Goal: Task Accomplishment & Management: Complete application form

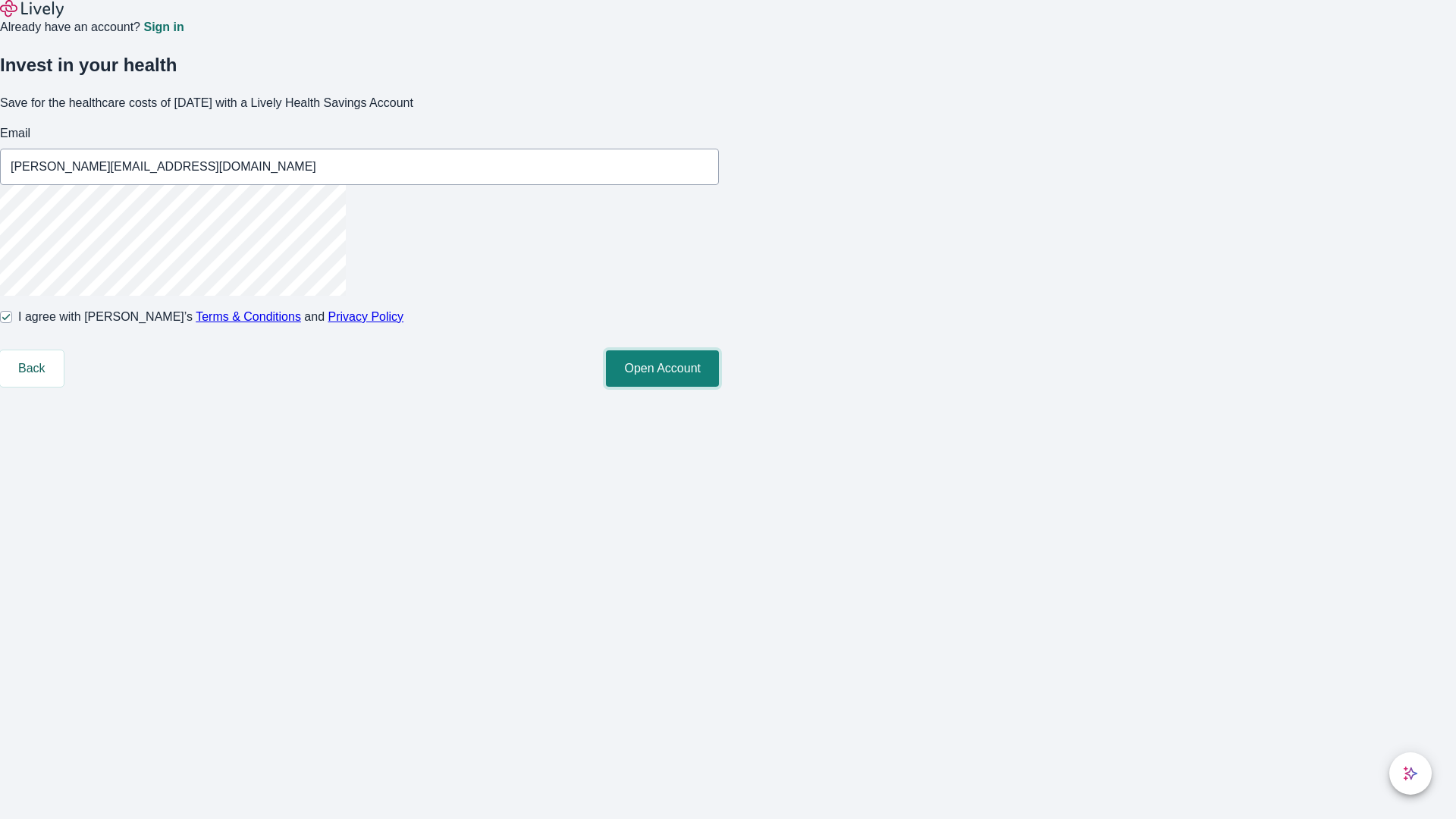
click at [719, 387] on button "Open Account" at bounding box center [662, 367] width 113 height 36
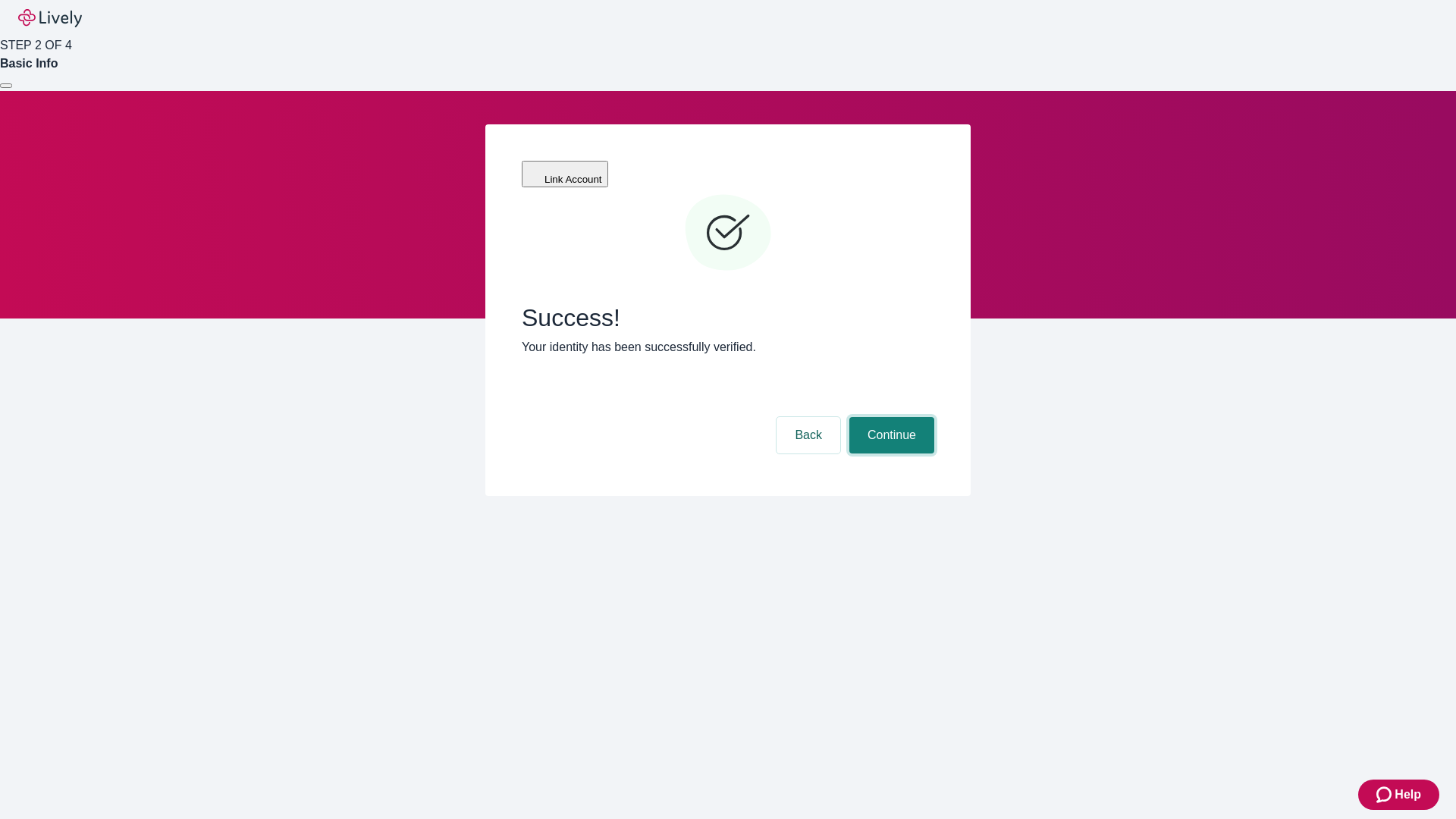
click at [890, 417] on button "Continue" at bounding box center [892, 435] width 85 height 36
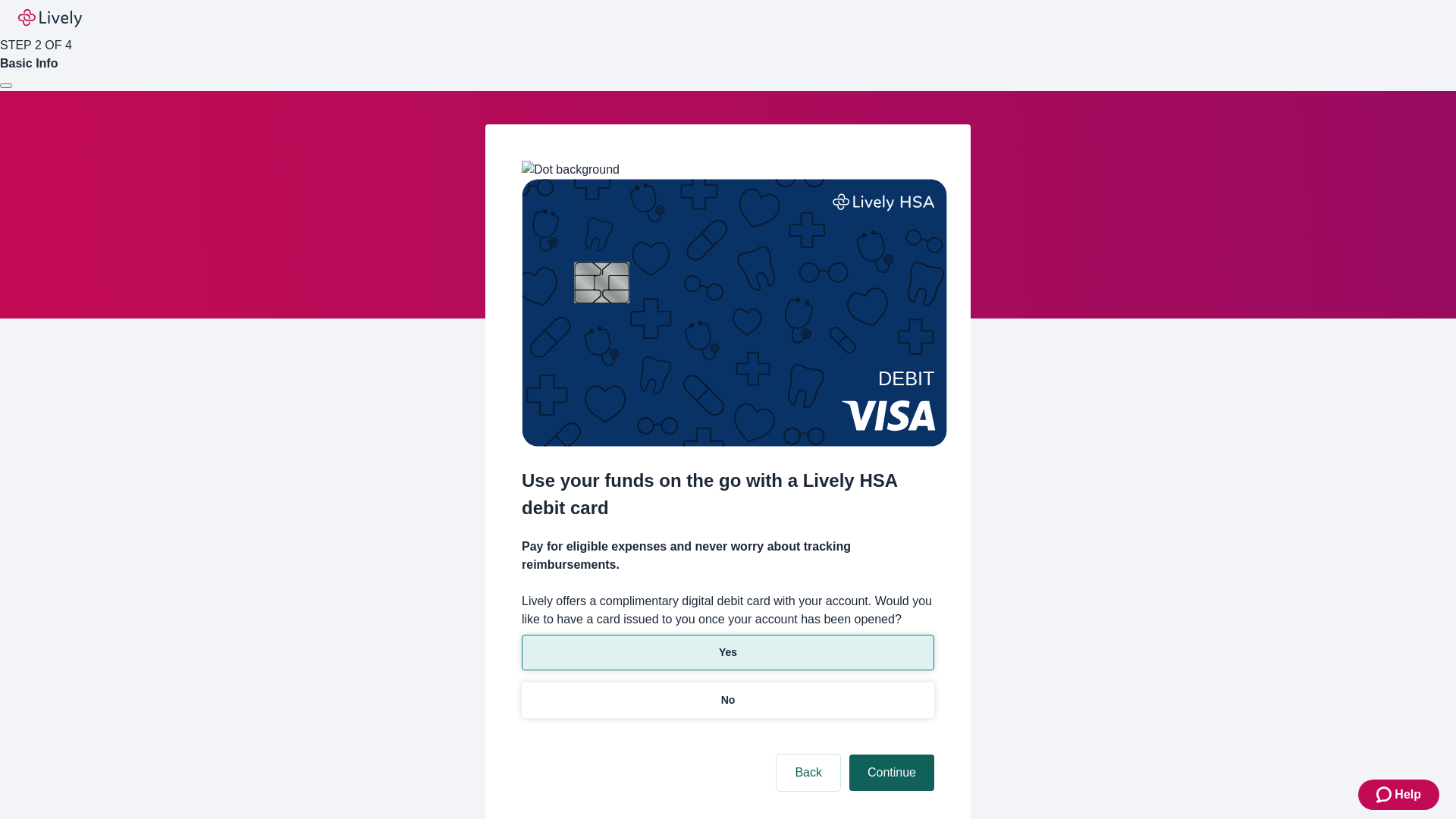
click at [727, 693] on p "No" at bounding box center [729, 700] width 15 height 16
click at [890, 754] on button "Continue" at bounding box center [892, 772] width 85 height 36
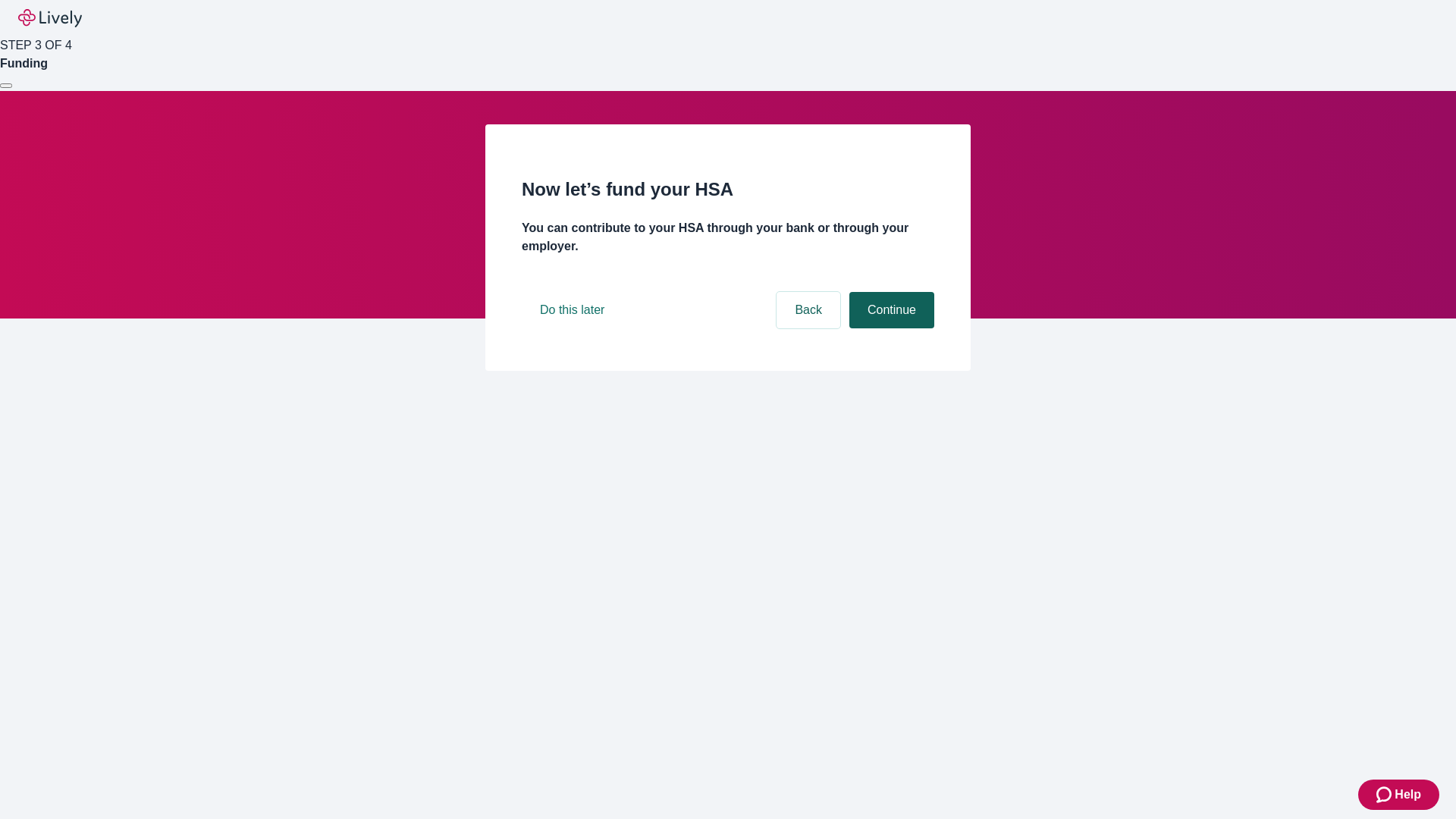
click at [890, 328] on button "Continue" at bounding box center [892, 309] width 85 height 36
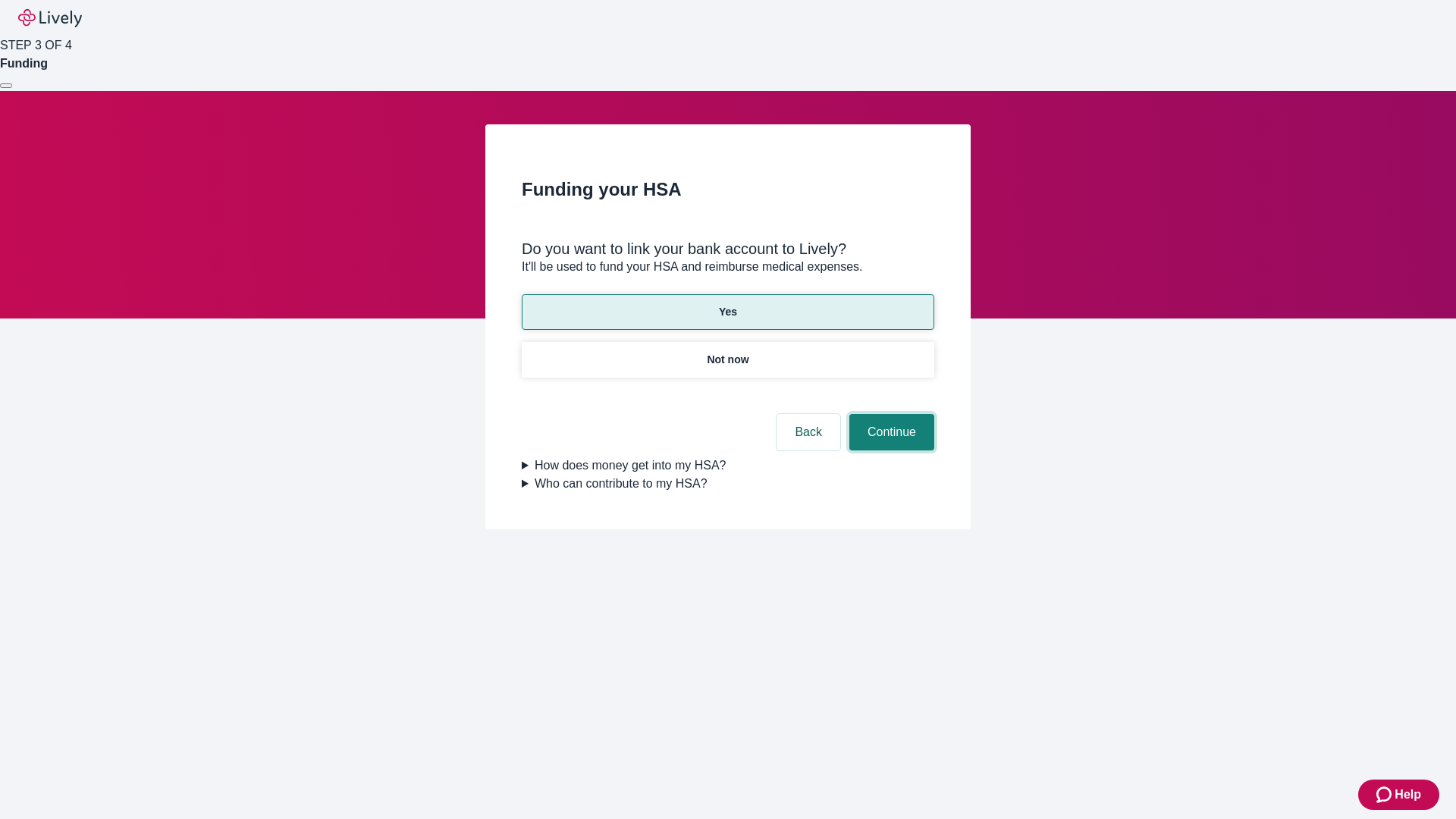
click at [890, 414] on button "Continue" at bounding box center [892, 431] width 85 height 36
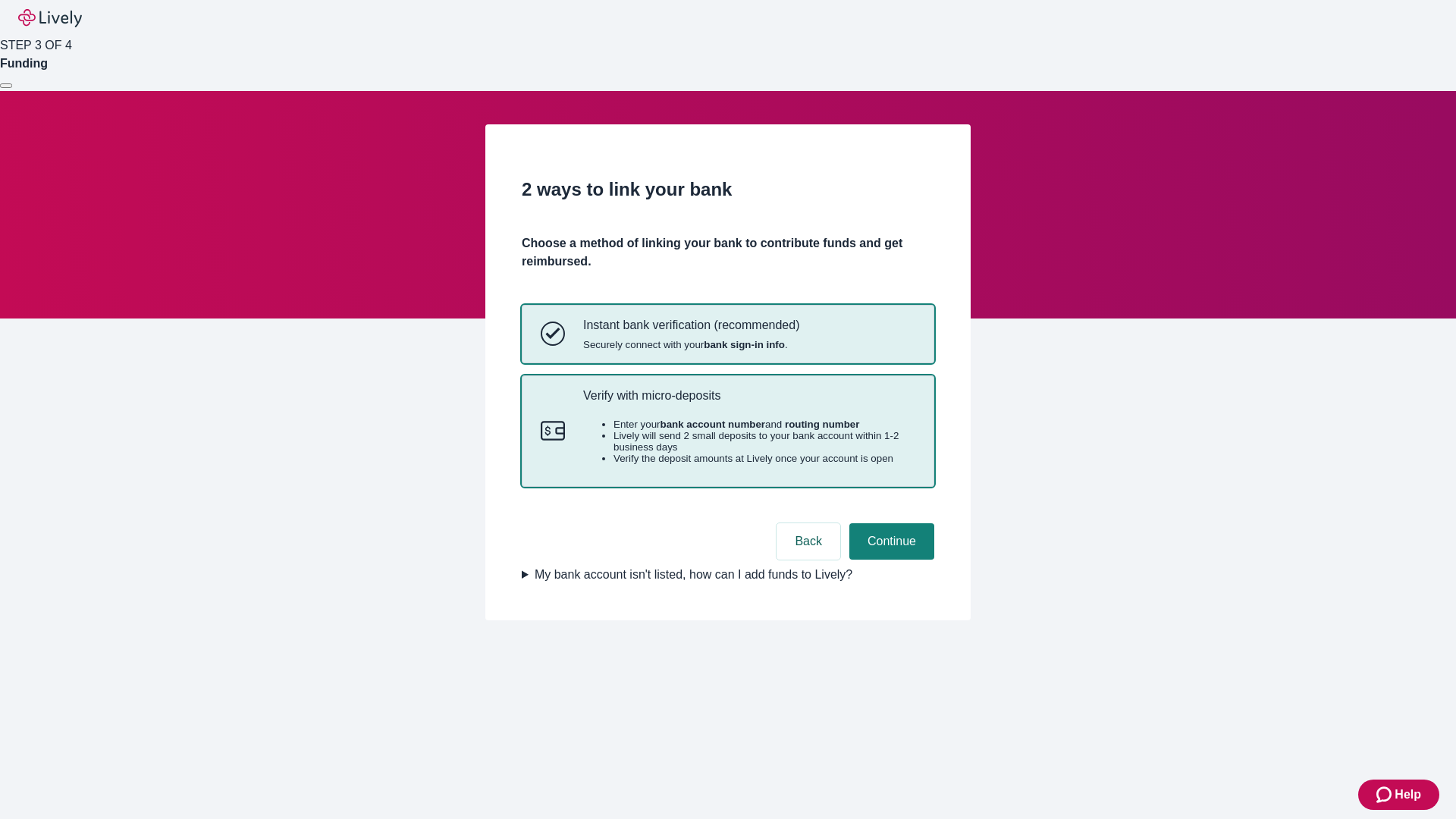
click at [748, 403] on p "Verify with micro-deposits" at bounding box center [749, 395] width 333 height 15
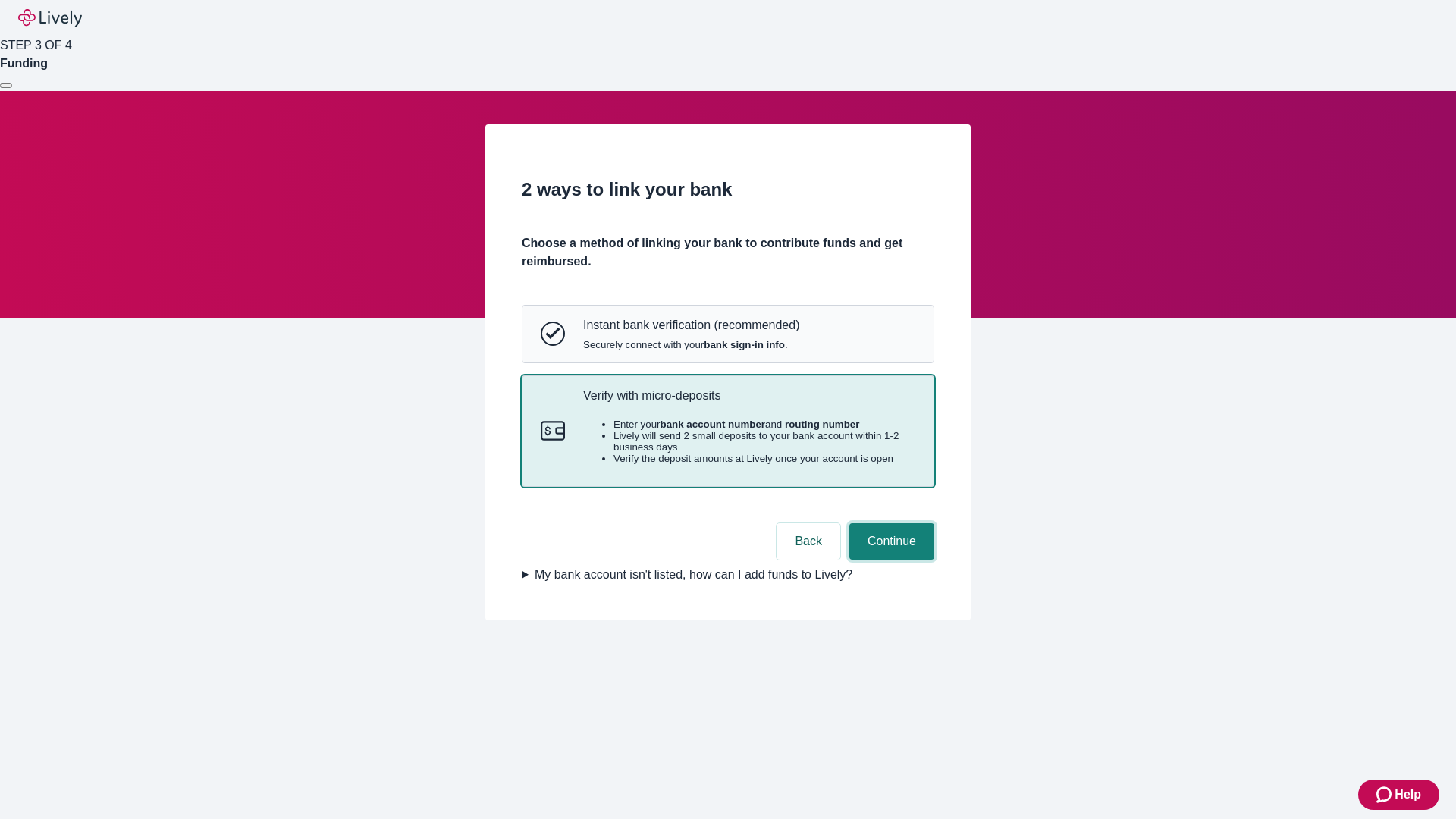
click at [890, 560] on button "Continue" at bounding box center [892, 540] width 85 height 36
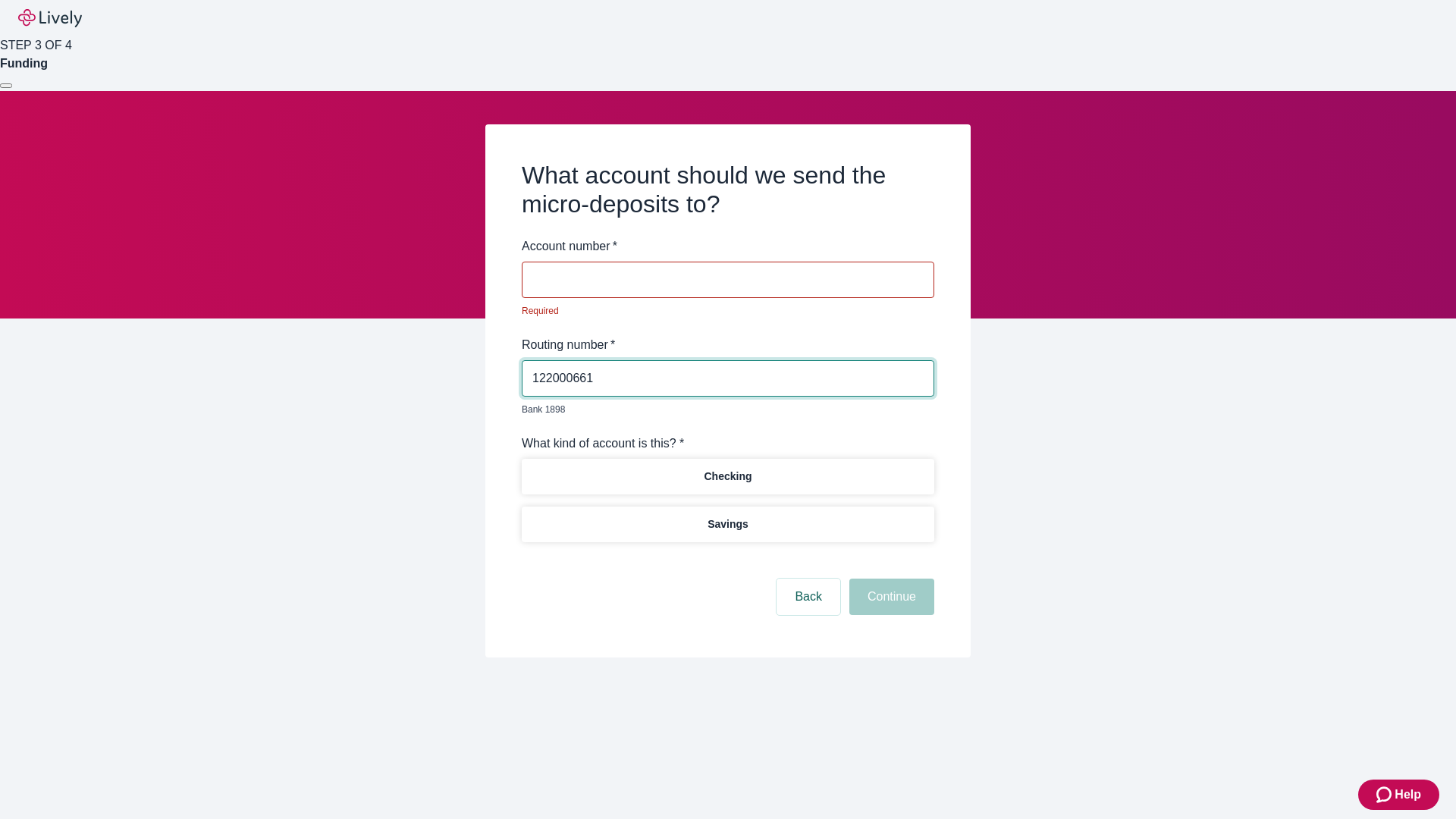
type input "122000661"
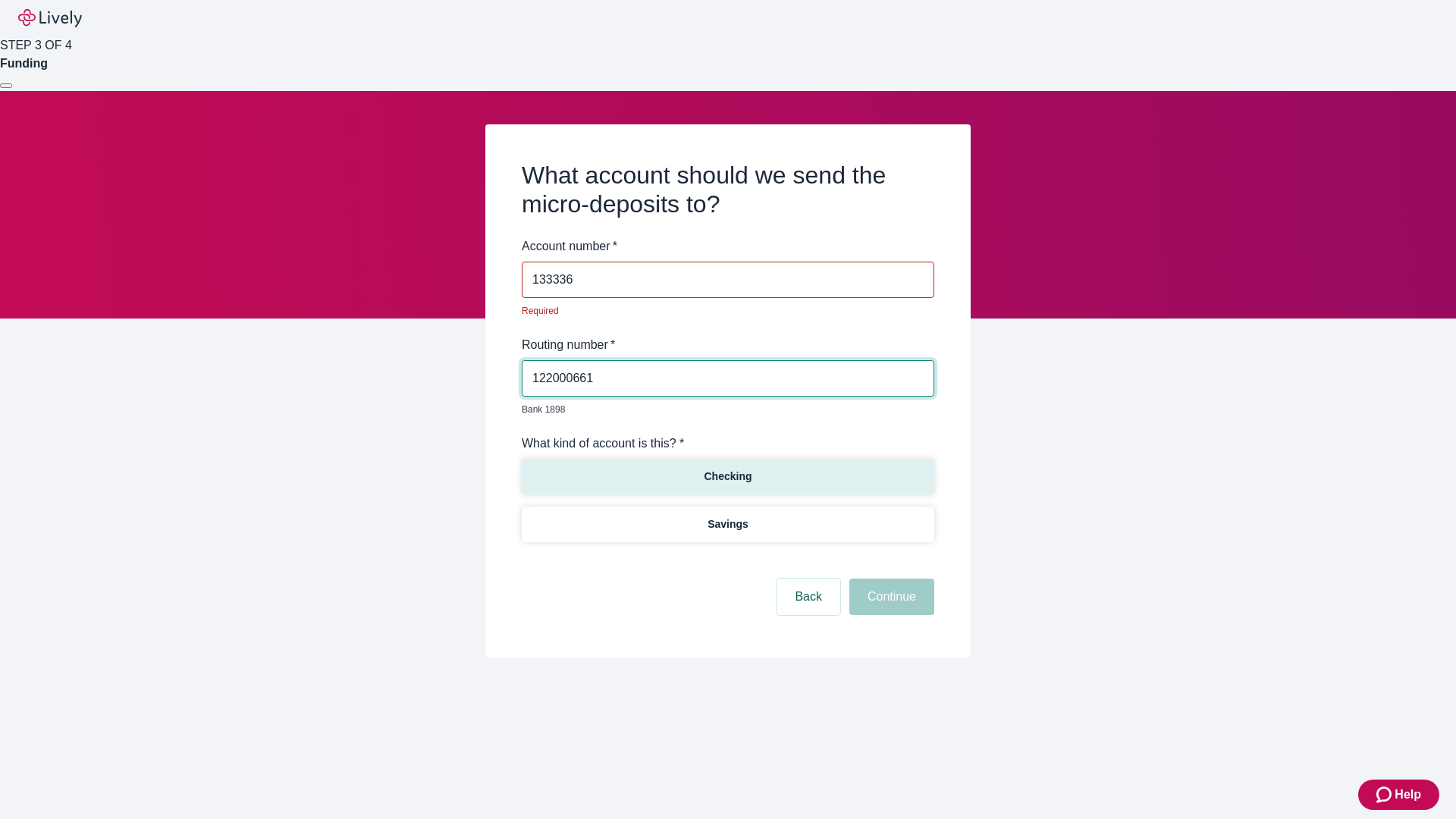
type input "133336"
click at [727, 468] on p "Checking" at bounding box center [728, 476] width 48 height 16
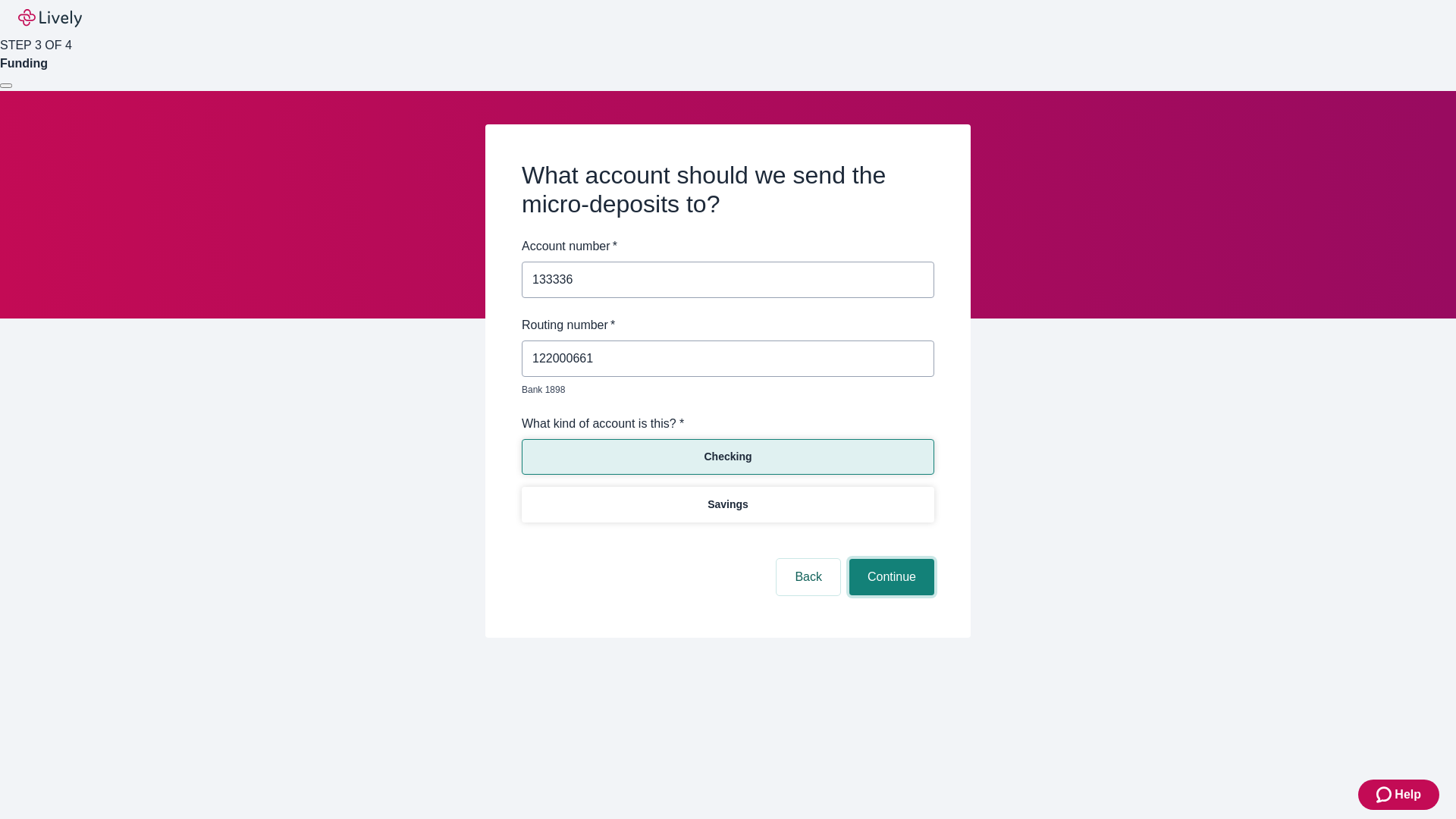
click at [890, 560] on button "Continue" at bounding box center [892, 576] width 85 height 36
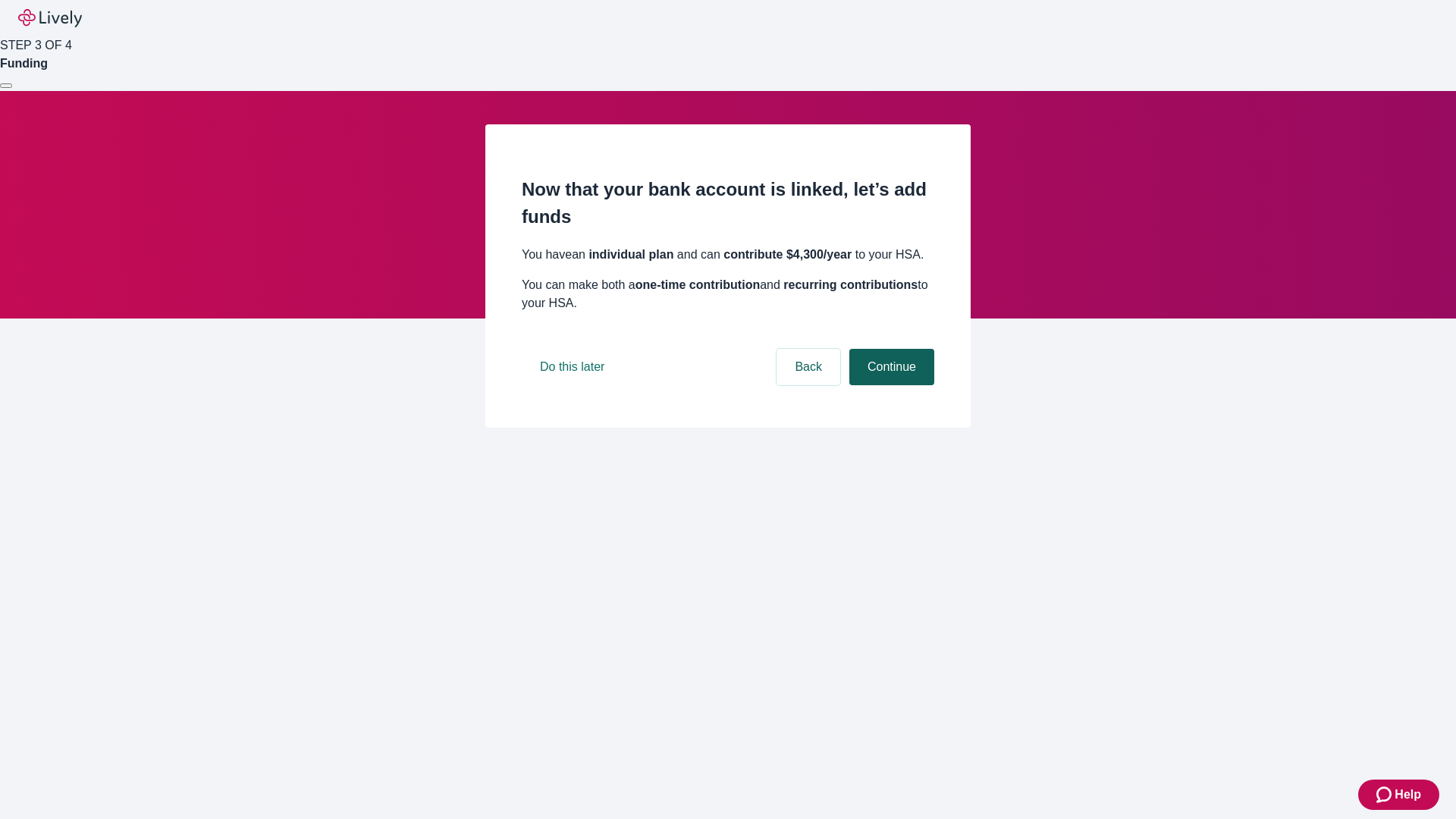
click at [890, 385] on button "Continue" at bounding box center [892, 367] width 85 height 36
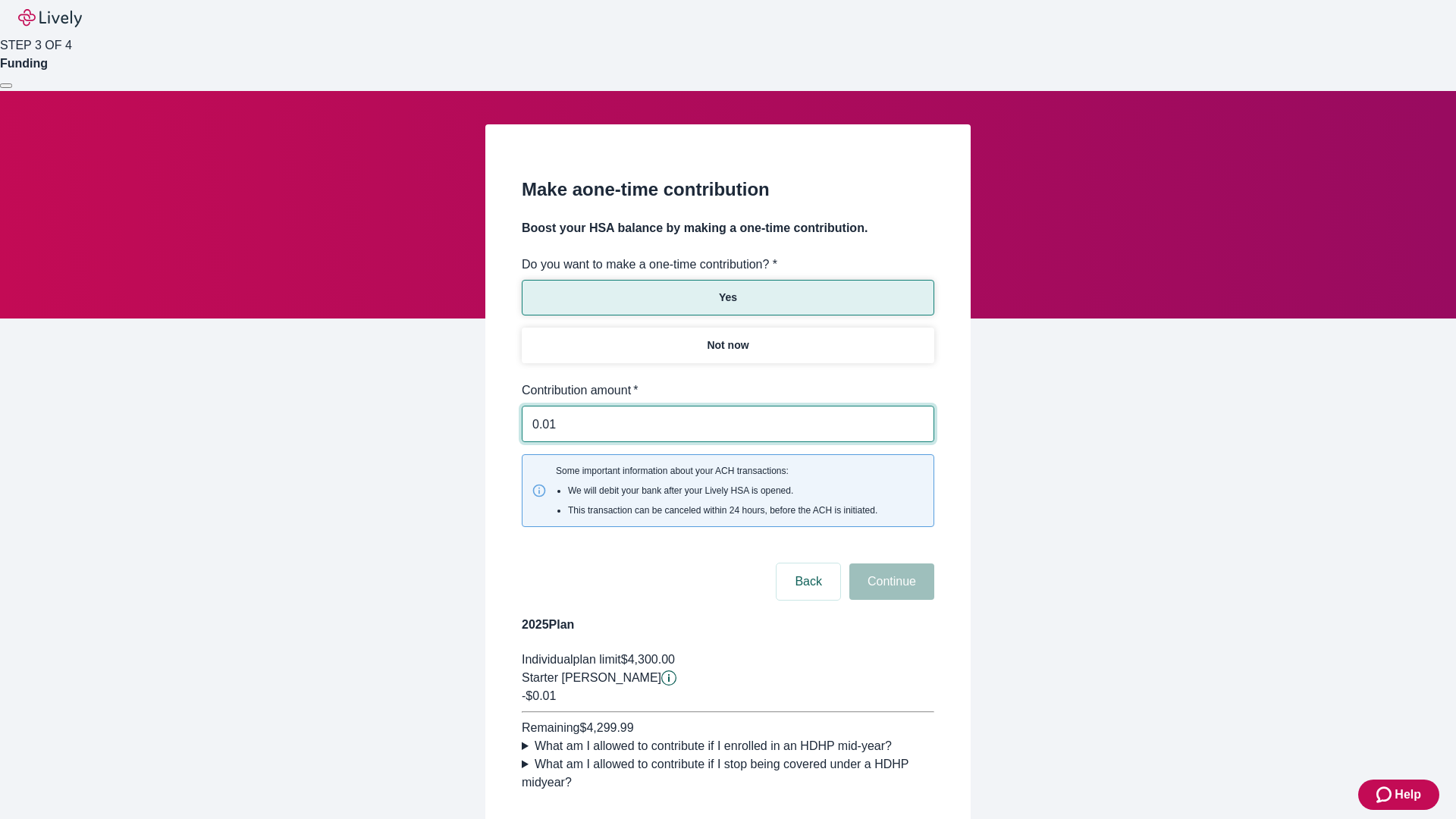
type input "0.01"
click at [890, 563] on button "Continue" at bounding box center [892, 581] width 85 height 36
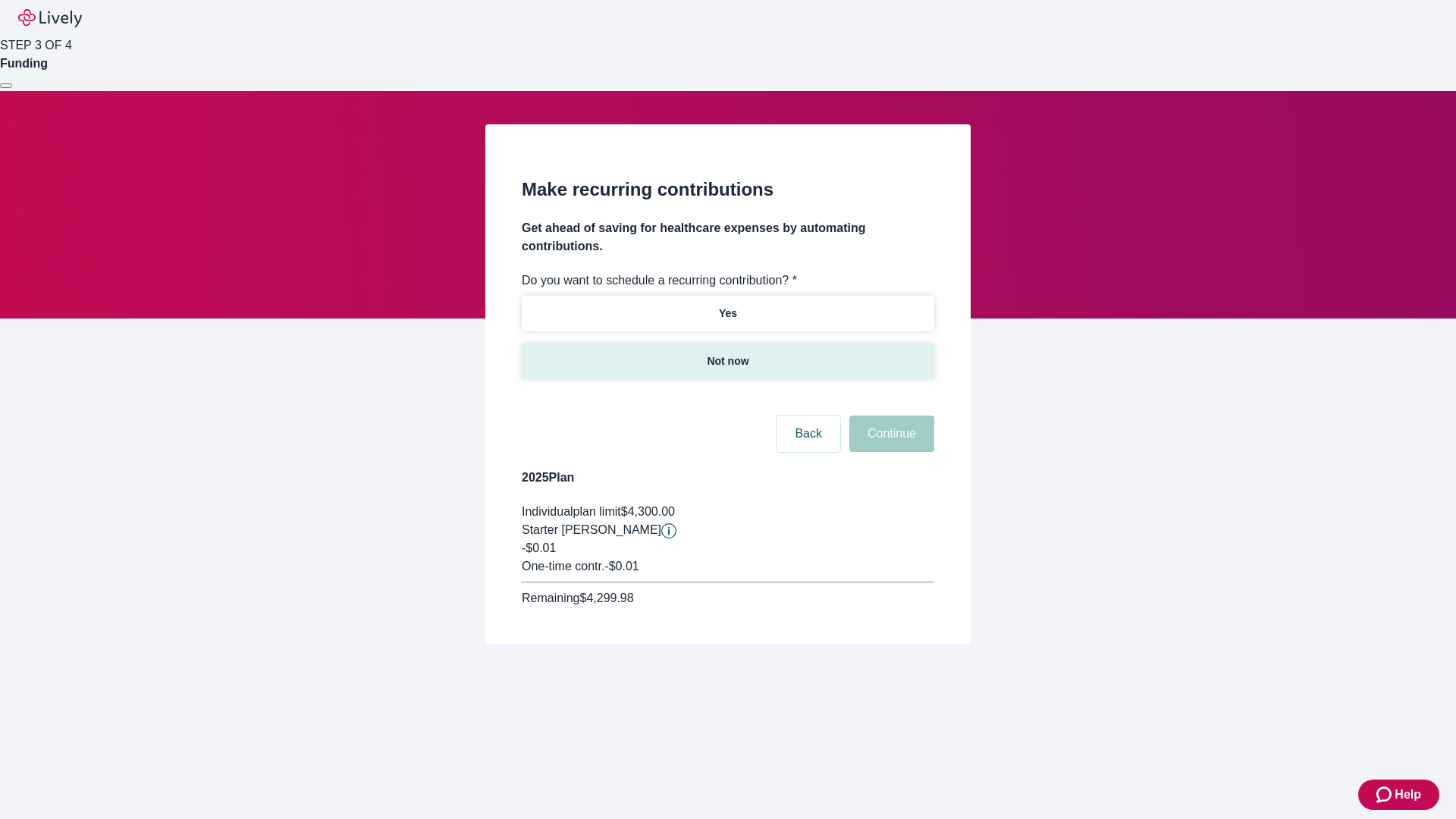
click at [727, 354] on p "Not now" at bounding box center [727, 361] width 42 height 16
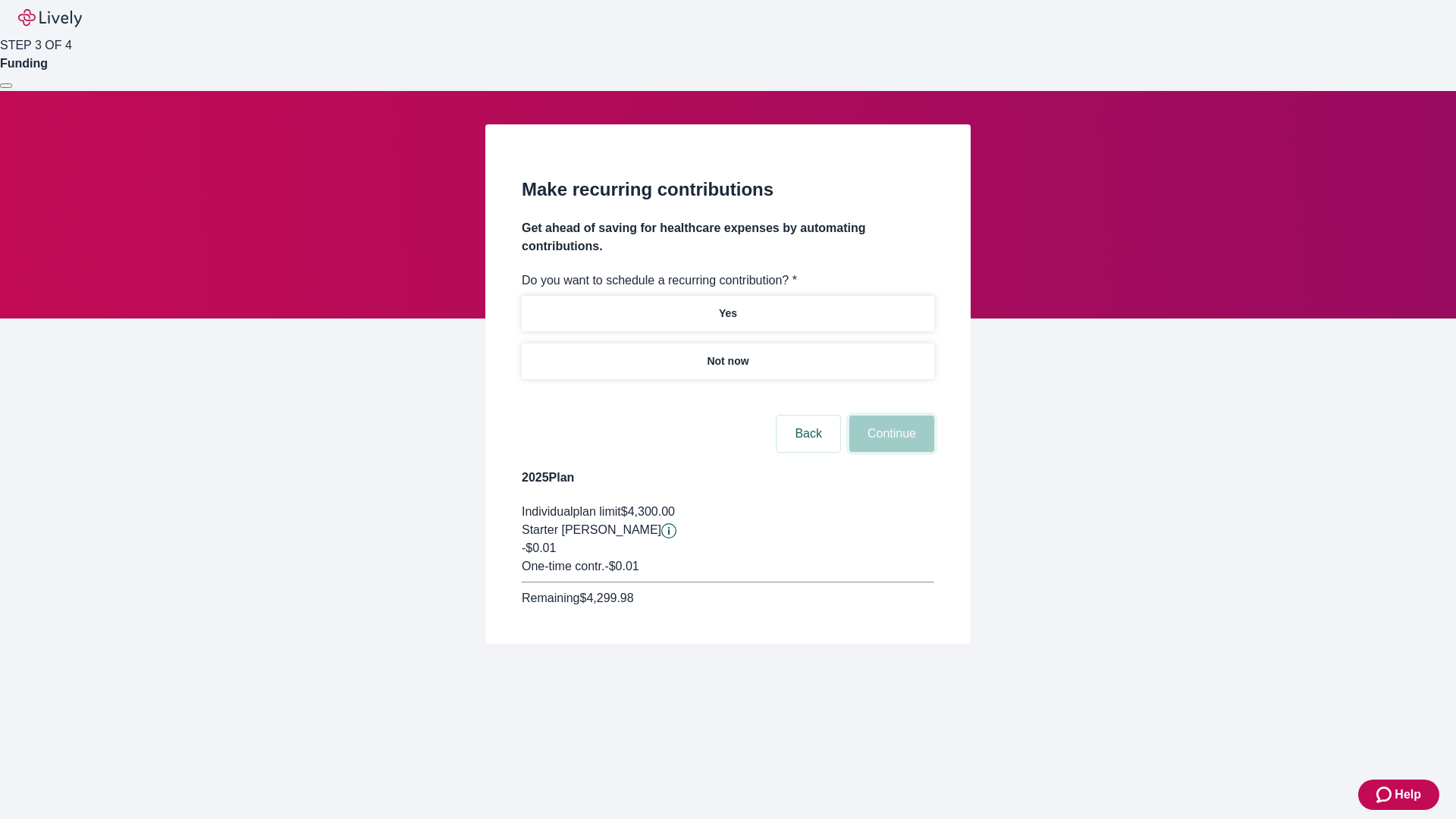
click at [890, 416] on button "Continue" at bounding box center [892, 433] width 85 height 36
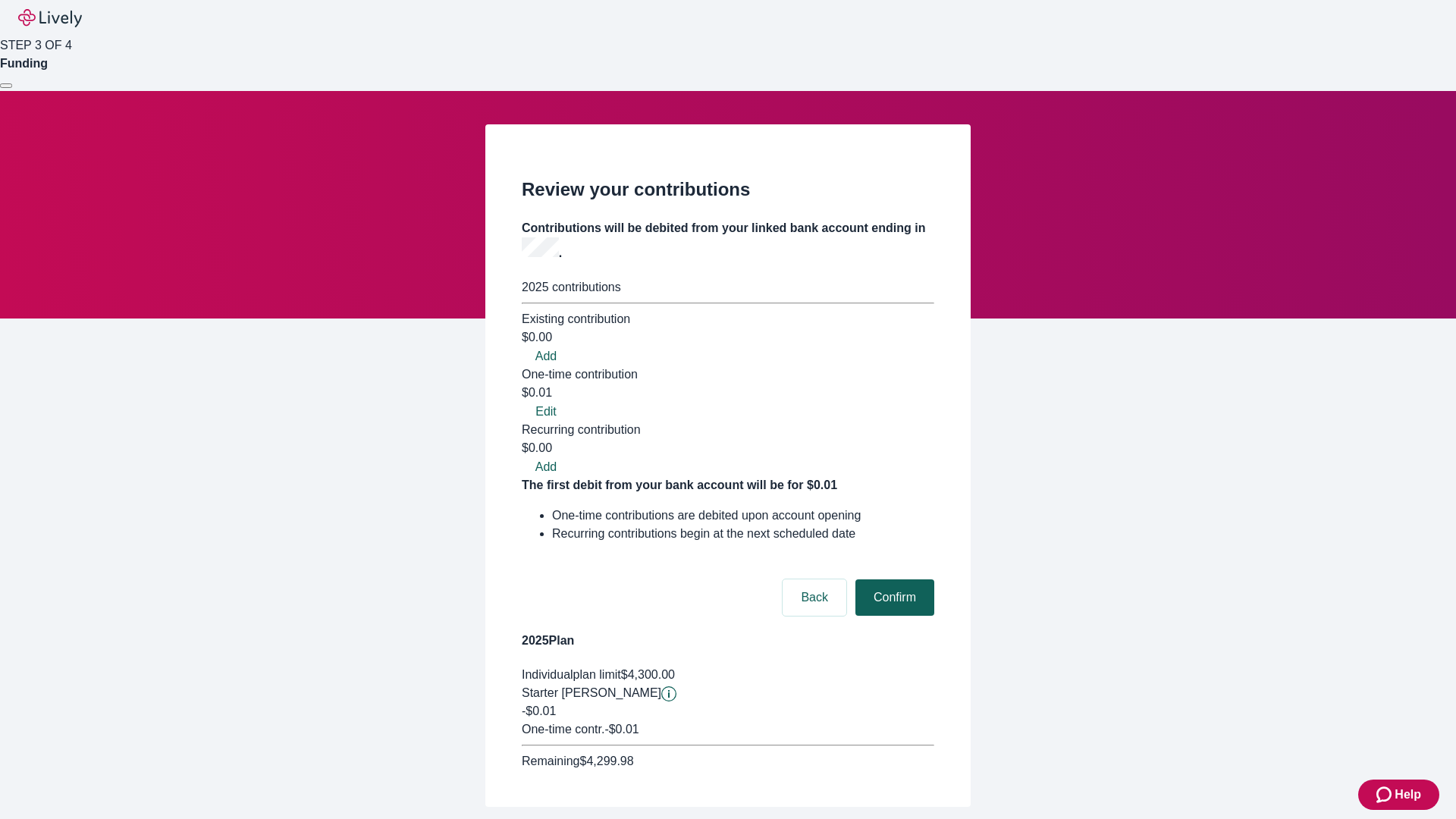
click at [892, 579] on button "Confirm" at bounding box center [894, 596] width 79 height 36
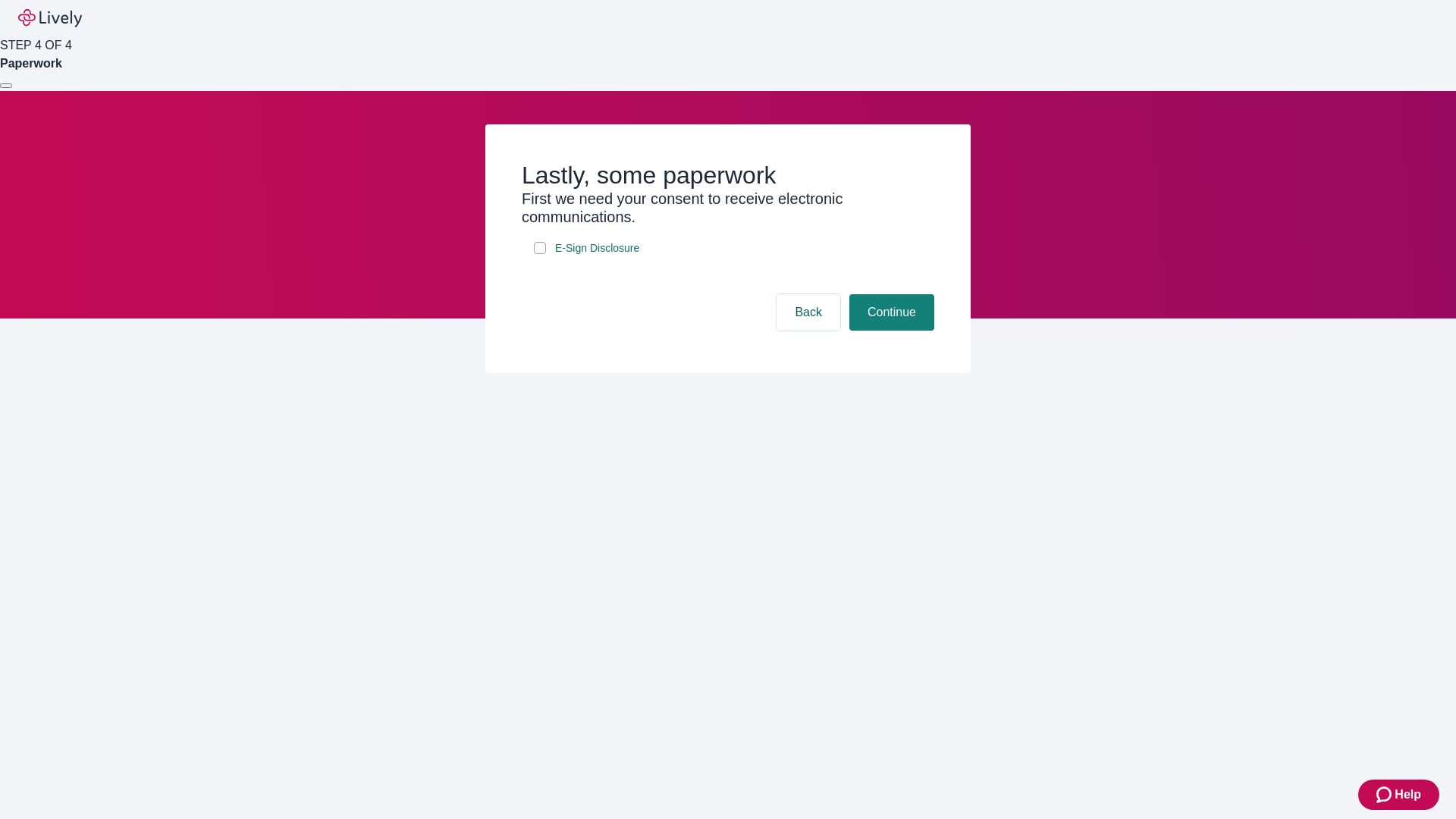
click at [540, 254] on input "E-Sign Disclosure" at bounding box center [540, 247] width 12 height 12
checkbox input "true"
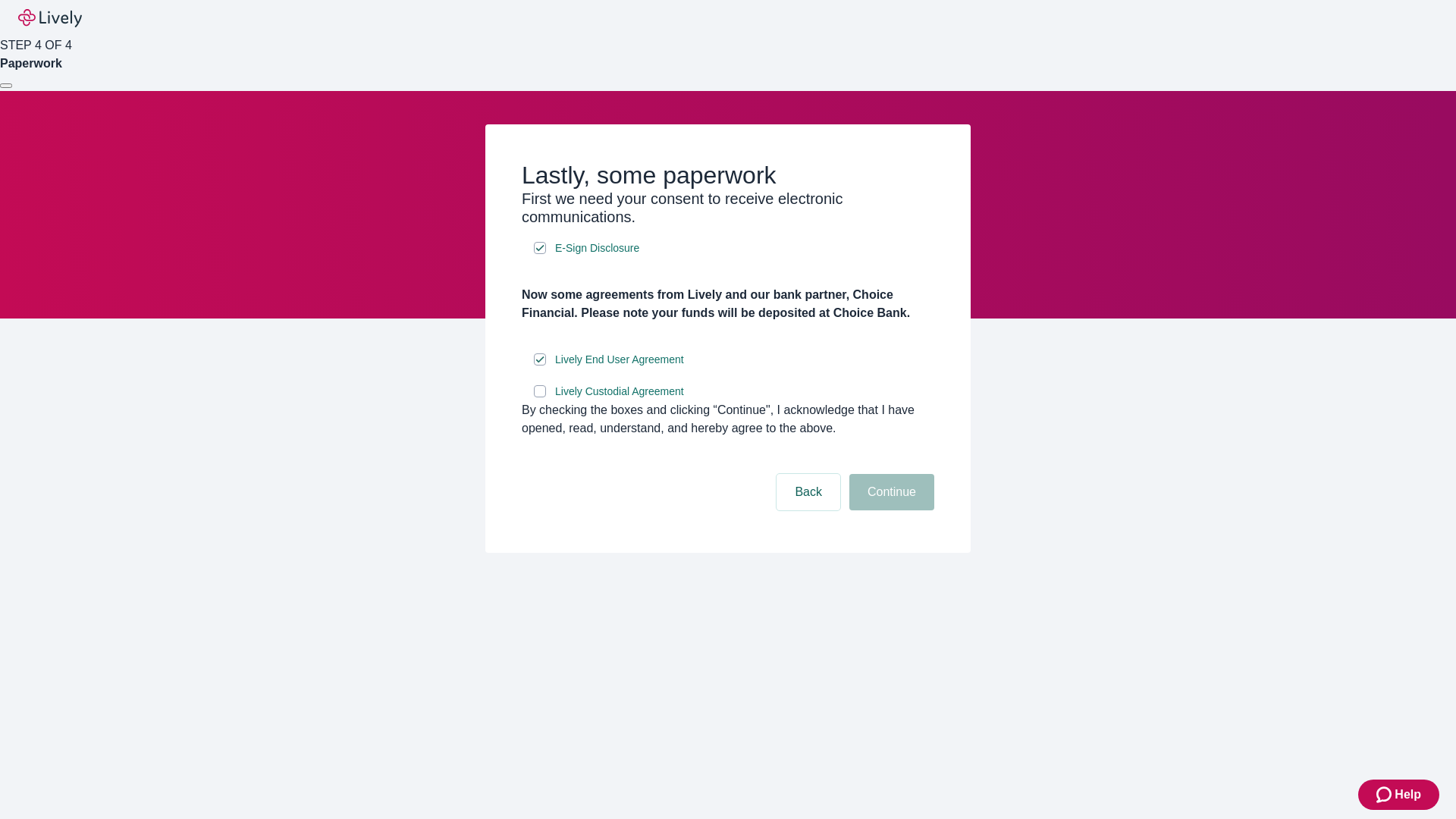
click at [540, 397] on input "Lively Custodial Agreement" at bounding box center [540, 391] width 12 height 12
checkbox input "true"
click at [890, 511] on button "Continue" at bounding box center [892, 491] width 85 height 36
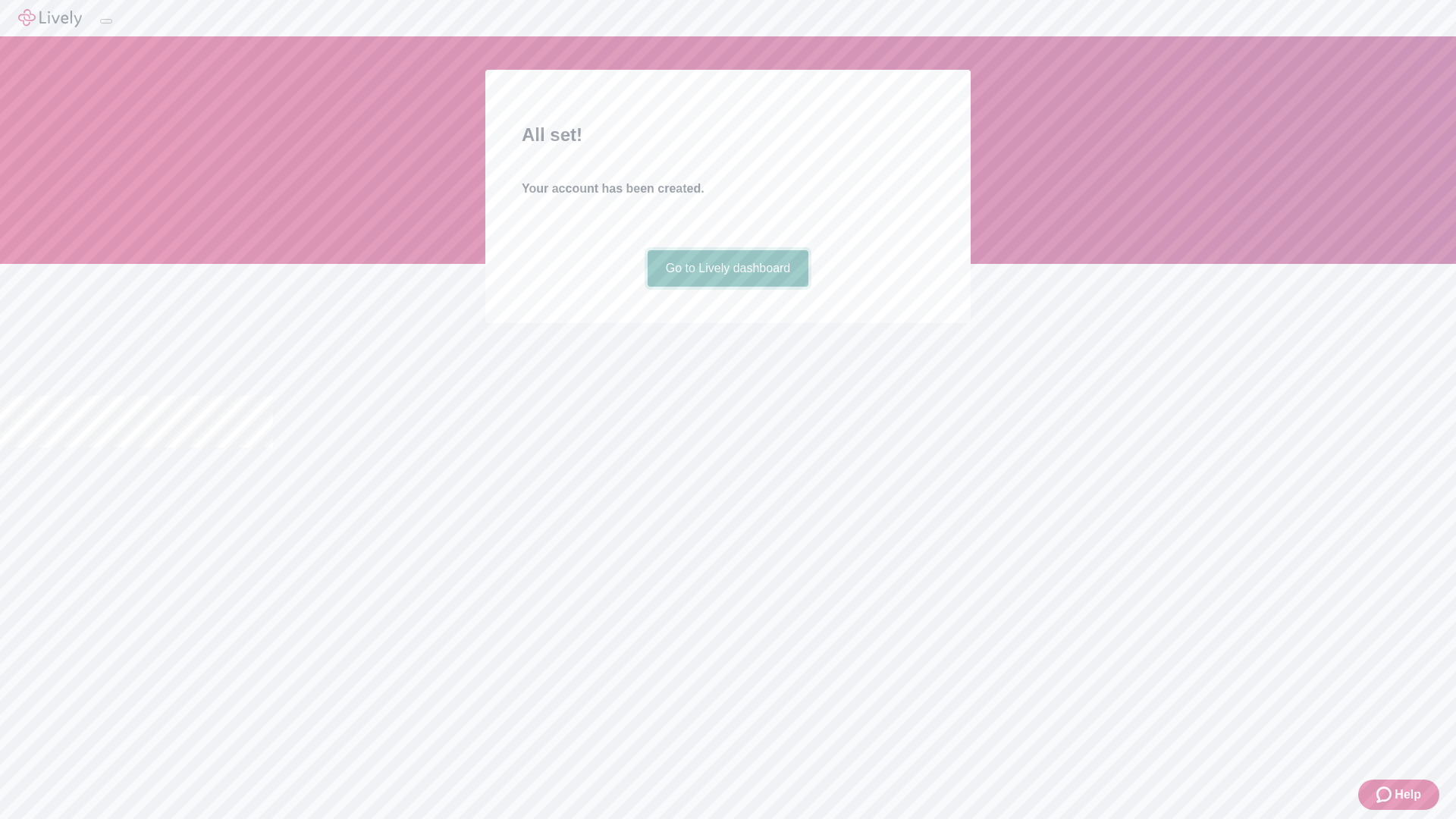
click at [727, 286] on link "Go to Lively dashboard" at bounding box center [728, 268] width 162 height 36
